Goal: Task Accomplishment & Management: Manage account settings

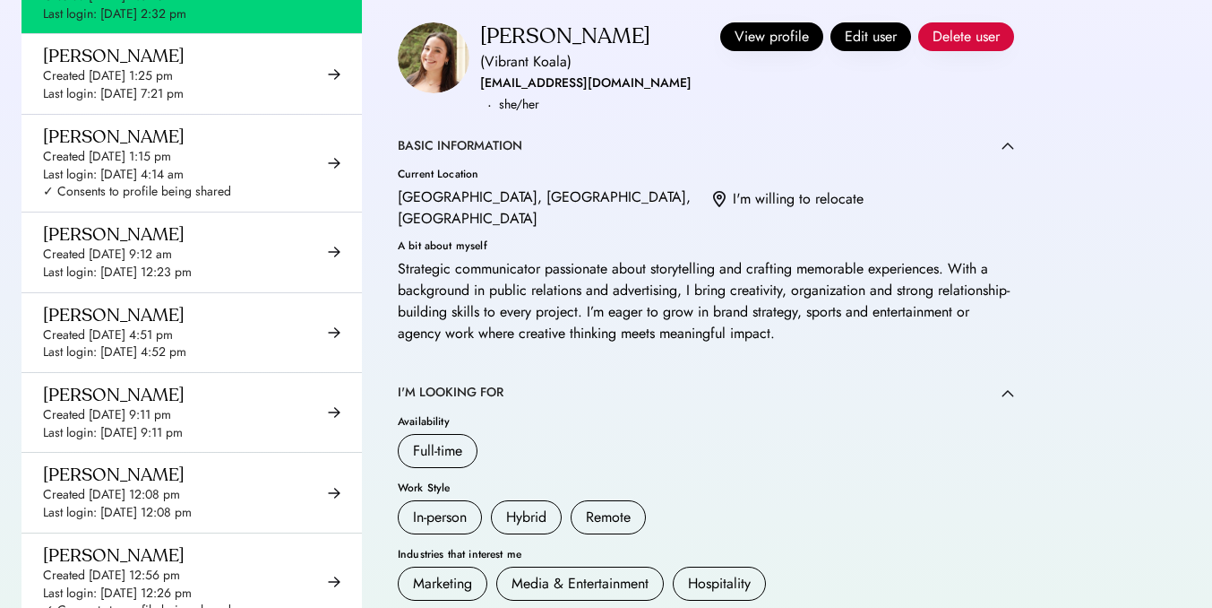
scroll to position [664, 0]
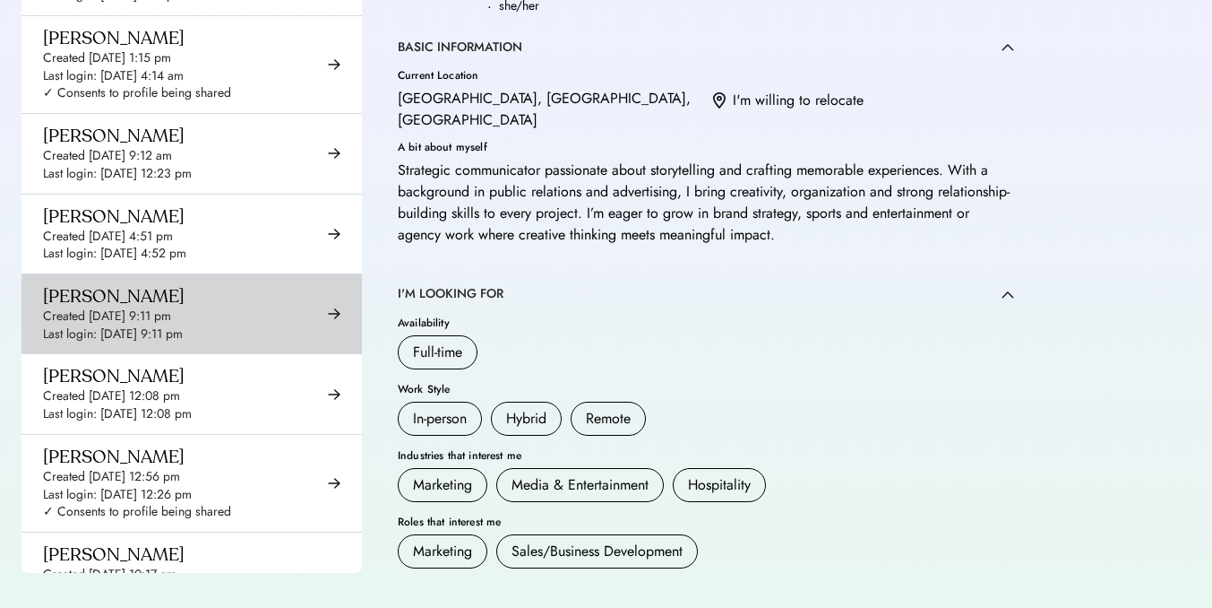
click at [171, 325] on div "Created [DATE] 9:11 pm" at bounding box center [107, 316] width 128 height 18
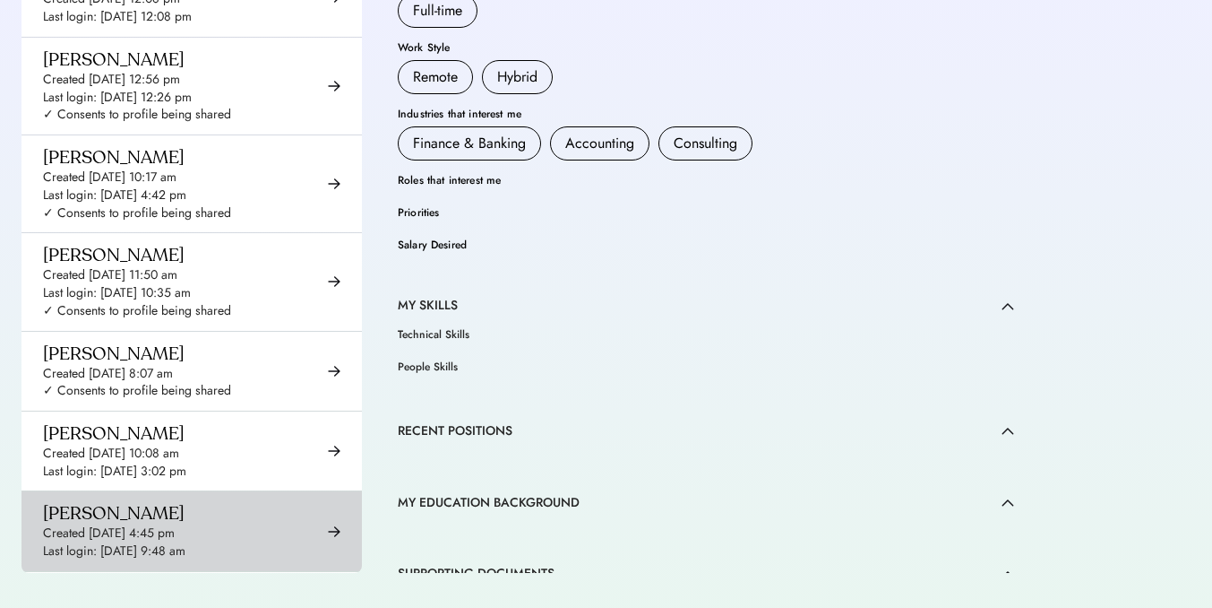
scroll to position [514, 0]
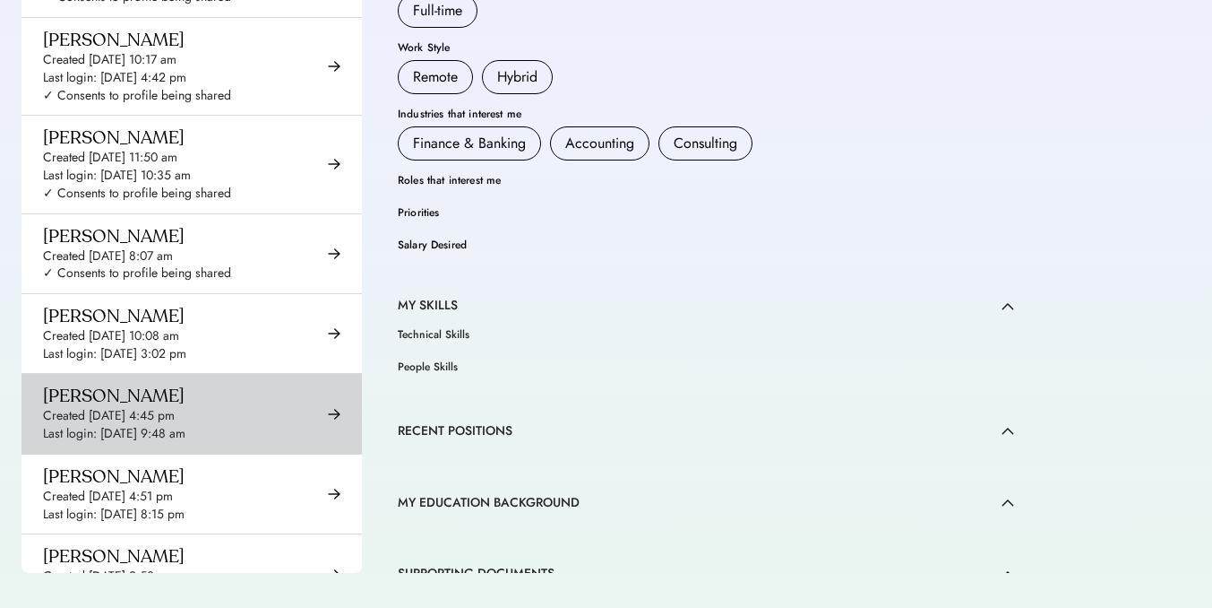
click at [241, 418] on div "[PERSON_NAME] Created [DATE] 4:45 pm Last login: [DATE] 9:48 am" at bounding box center [192, 413] width 341 height 79
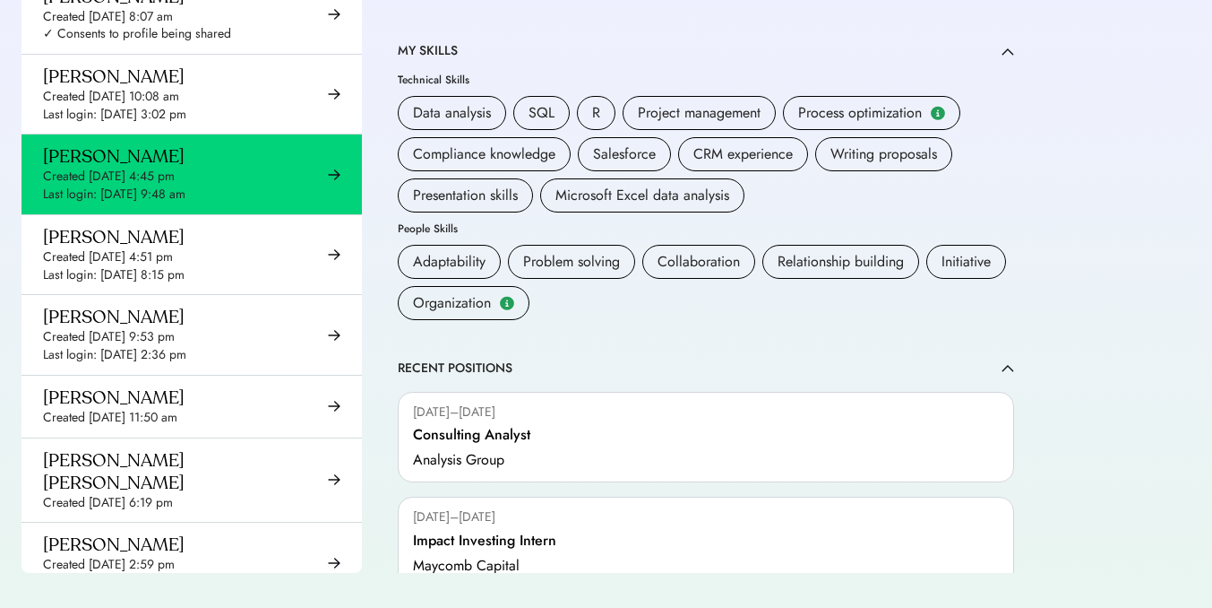
scroll to position [820, 0]
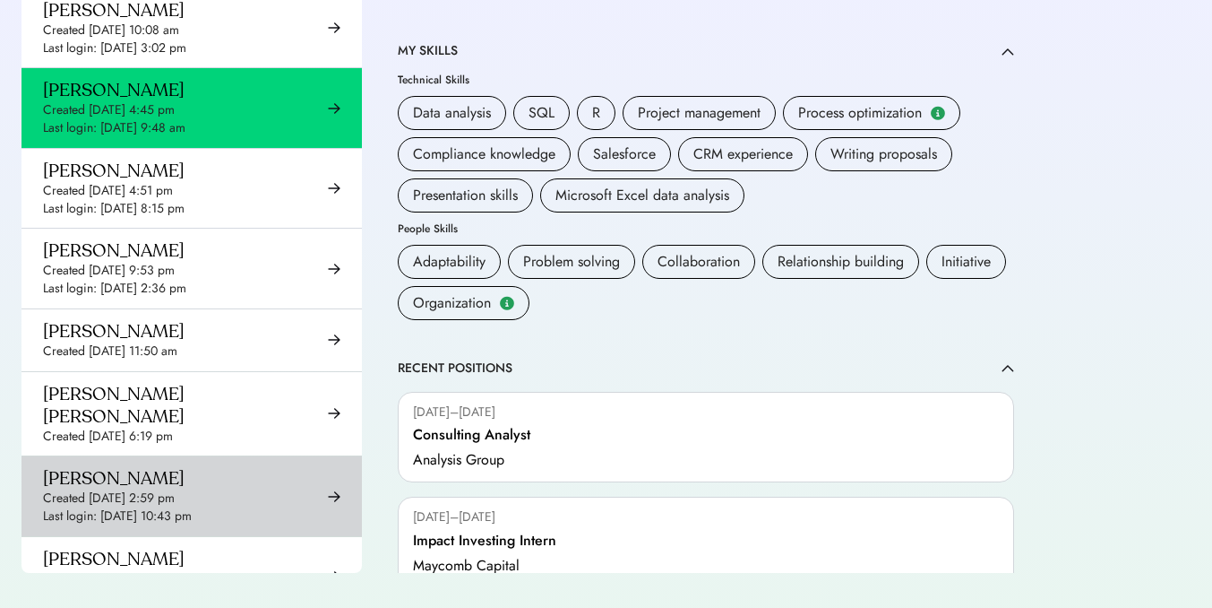
click at [245, 465] on div "[PERSON_NAME] Created [DATE] 2:59 pm Last login: [DATE] 10:43 pm" at bounding box center [192, 495] width 341 height 79
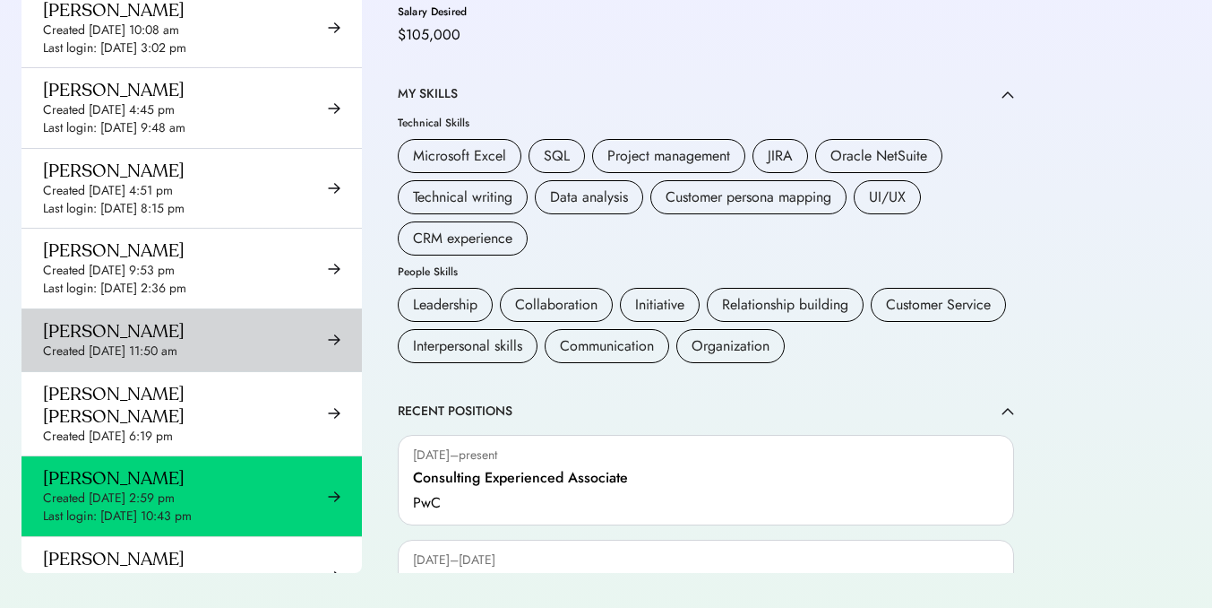
click at [242, 371] on div "[PERSON_NAME] Created [DATE] 11:50 am" at bounding box center [192, 340] width 341 height 62
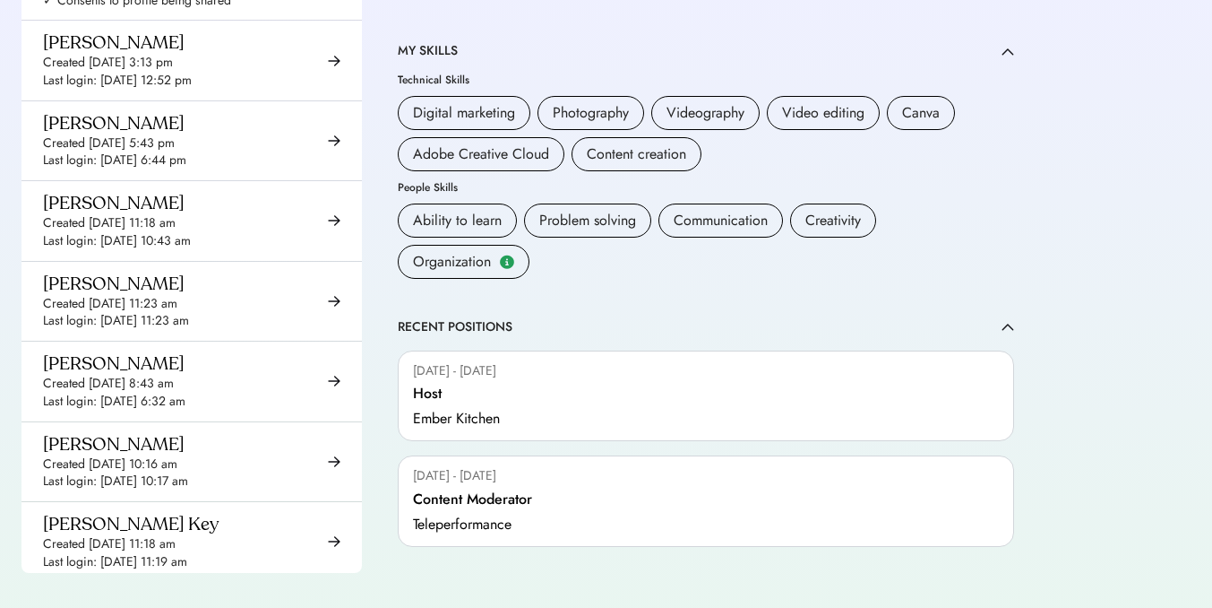
scroll to position [5966, 0]
